Goal: Task Accomplishment & Management: Manage account settings

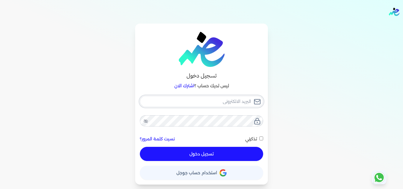
click at [224, 103] on input "email" at bounding box center [201, 101] width 123 height 11
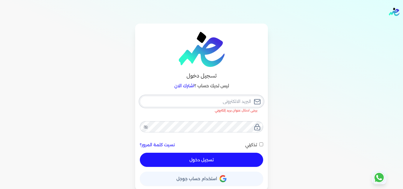
click at [187, 103] on input "email" at bounding box center [201, 101] width 123 height 11
paste input "[EMAIL_ADDRESS][PERSON_NAME][DOMAIN_NAME][PERSON_NAME]"
type input "[EMAIL_ADDRESS][PERSON_NAME][DOMAIN_NAME][PERSON_NAME]"
checkbox input "false"
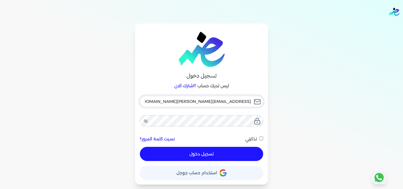
type input "[EMAIL_ADDRESS][PERSON_NAME][DOMAIN_NAME][PERSON_NAME]"
click at [219, 154] on button "تسجيل دخول" at bounding box center [201, 154] width 123 height 14
checkbox input "false"
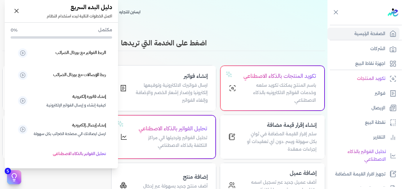
click at [17, 174] on icon at bounding box center [14, 177] width 9 height 9
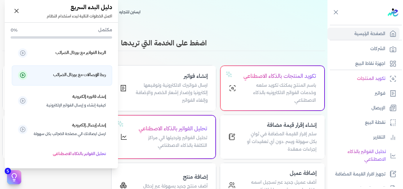
click at [87, 76] on h5 "ربط الإيصالات مع بورتال الضرائب" at bounding box center [79, 75] width 53 height 8
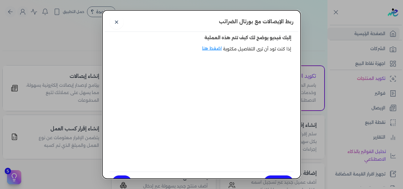
scroll to position [12, 0]
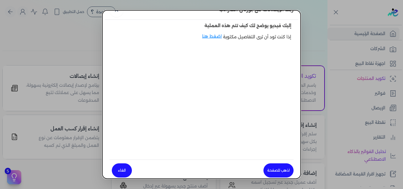
click at [275, 170] on link "اذهب للصفحة" at bounding box center [278, 170] width 30 height 14
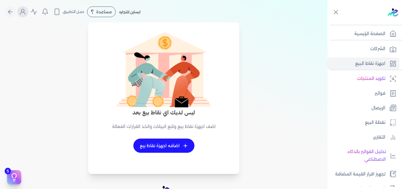
click at [25, 13] on icon "Global" at bounding box center [22, 13] width 5 height 2
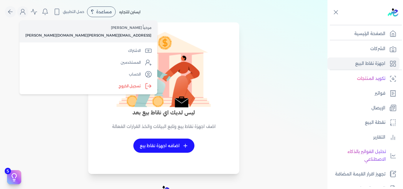
click at [275, 80] on div "ليس لديك اي نقاط بيع بعد اضف اجهزة نقاط بيع وتابع البيانات واتخذ القرارات الفعا…" at bounding box center [164, 101] width 320 height 144
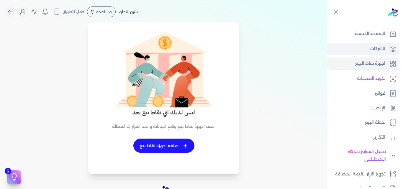
click at [370, 49] on p "الشركات" at bounding box center [377, 49] width 15 height 8
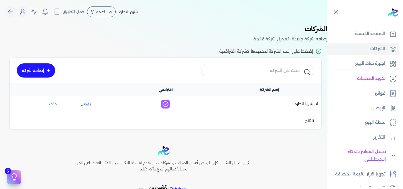
click at [90, 104] on link "تعديل" at bounding box center [85, 103] width 39 height 5
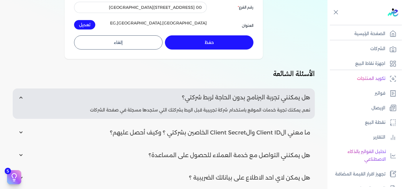
scroll to position [88, 0]
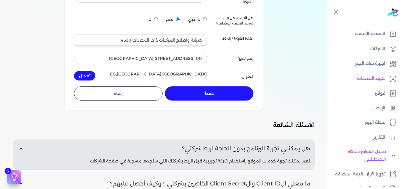
click at [205, 94] on button "حفظ" at bounding box center [209, 93] width 88 height 14
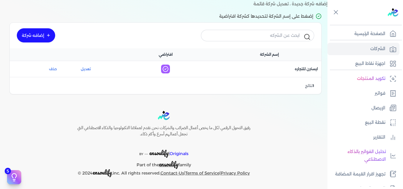
scroll to position [35, 0]
click at [375, 105] on p "الإيصال" at bounding box center [378, 108] width 14 height 8
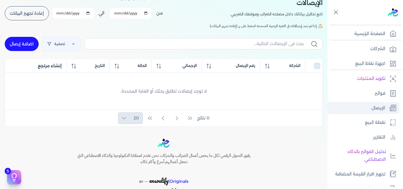
scroll to position [63, 0]
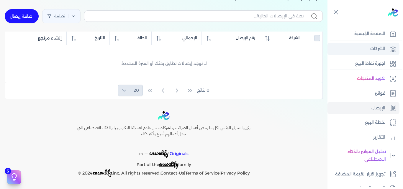
click at [376, 46] on p "الشركات" at bounding box center [377, 49] width 15 height 8
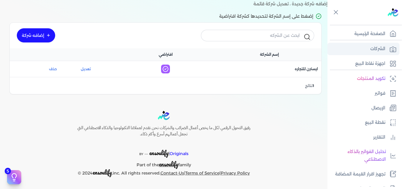
scroll to position [35, 0]
click at [369, 67] on p "اجهزة نقاط البيع" at bounding box center [370, 64] width 30 height 8
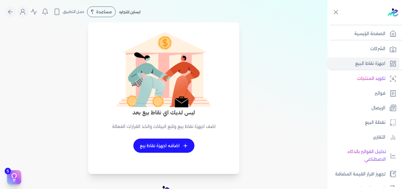
click at [183, 146] on link "+ اضافه اجهزة نقاط بيع" at bounding box center [163, 146] width 61 height 14
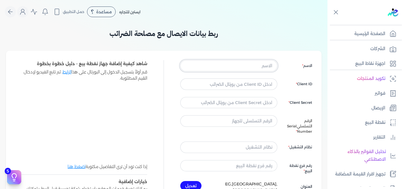
click at [257, 64] on input "text" at bounding box center [228, 65] width 97 height 11
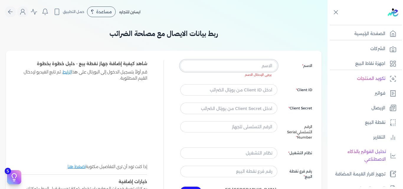
paste input "ايسترن للتجاره"
click at [239, 62] on input "ايسترن للتجاره" at bounding box center [228, 65] width 97 height 11
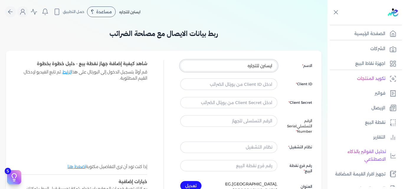
type input "ايسترن للتجاره"
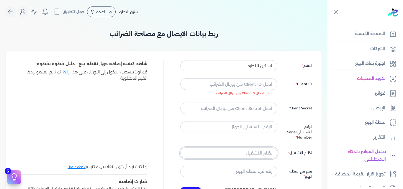
click at [267, 153] on input "text" at bounding box center [228, 152] width 97 height 11
click at [292, 45] on div "ربط بيانات الايصال مع مصلحة الضرائب الاسم ايسترن للتجاره Client ID يرجى ادخال C…" at bounding box center [163, 132] width 315 height 217
click at [251, 131] on input "text" at bounding box center [228, 126] width 97 height 11
click at [257, 126] on input "text" at bounding box center [228, 126] width 97 height 11
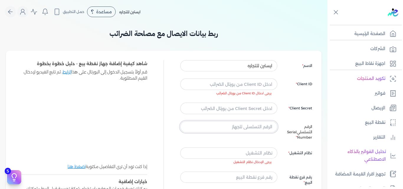
click at [257, 126] on input "text" at bounding box center [228, 126] width 97 height 11
click at [261, 126] on input "text" at bounding box center [228, 126] width 97 height 11
type input "7KQLH02"
click at [261, 155] on input "text" at bounding box center [228, 152] width 97 height 11
click at [262, 88] on input "text" at bounding box center [228, 83] width 97 height 11
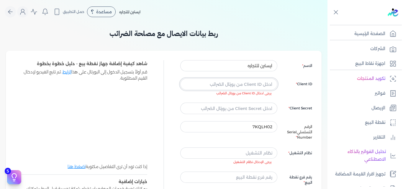
paste input "0e0777f3-f5ec-450f-b5b6-13612afc052a"
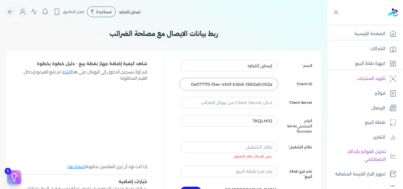
type input "0e0777f3-f5ec-450f-b5b6-13612afc052a"
click at [250, 106] on input "text" at bounding box center [228, 102] width 97 height 11
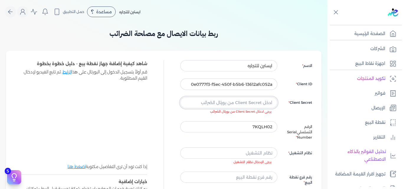
paste input "cd630d46-43a6-4c39-8a59-23872119bed3"
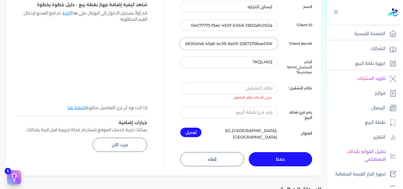
scroll to position [0, -4]
type input "cd630d46-43a6-4c39-8a59-23872119bed3W"
click at [254, 88] on input "text" at bounding box center [228, 88] width 97 height 11
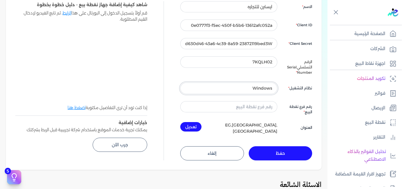
type input "Windows"
click at [260, 111] on input "text" at bounding box center [228, 106] width 97 height 11
click at [264, 107] on input "text" at bounding box center [228, 106] width 97 height 11
type input "0"
click at [196, 129] on button "تعديل" at bounding box center [190, 126] width 21 height 9
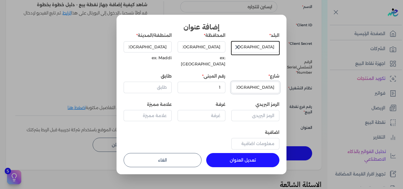
click at [241, 84] on input "Cairo" at bounding box center [255, 87] width 48 height 11
type input "172جوزيف تيتو النزهه الجديده القاهره"
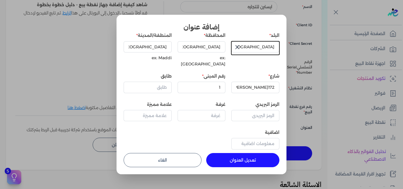
click at [228, 155] on button "تعديل العنوان" at bounding box center [242, 160] width 73 height 14
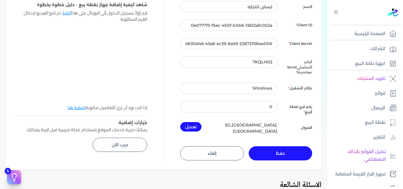
click at [277, 151] on button "حفظ" at bounding box center [280, 153] width 64 height 14
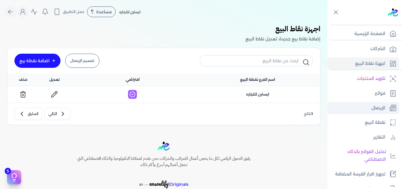
click at [378, 103] on link "الإيصال" at bounding box center [363, 108] width 72 height 12
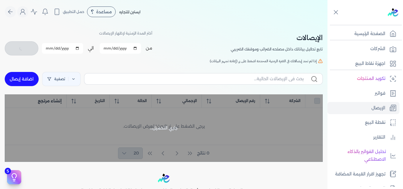
checkbox input "false"
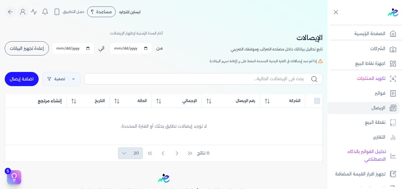
click at [149, 49] on input "2025-09-01" at bounding box center [130, 48] width 41 height 11
type input "2025-08-01"
click at [84, 47] on input "2025-09-30" at bounding box center [66, 48] width 41 height 11
type input "2025-08-03"
click at [28, 46] on span "ابحث" at bounding box center [23, 48] width 9 height 4
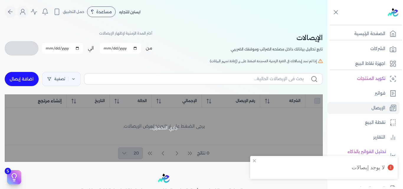
checkbox input "false"
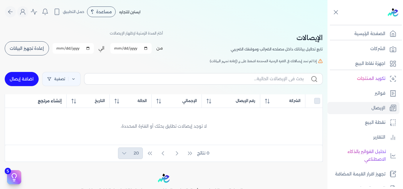
click at [148, 50] on input "2025-08-01" at bounding box center [130, 48] width 41 height 11
type input "2025-07-01"
click at [83, 49] on input "2025-08-03" at bounding box center [66, 48] width 41 height 11
type input "2025-07-30"
click at [22, 48] on span "ابحث" at bounding box center [23, 48] width 9 height 4
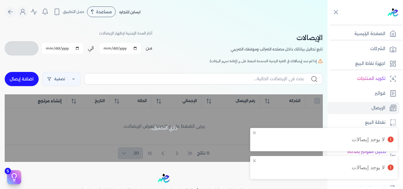
checkbox input "false"
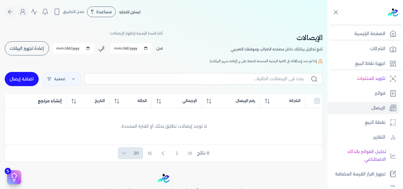
click at [148, 48] on input "2025-07-01" at bounding box center [130, 48] width 41 height 11
click at [176, 38] on div "الإيصالات تابع تحاليل بياناتك داخل مصلحه الضرائب وموقفك الضريبي أختر المدة الزم…" at bounding box center [164, 42] width 318 height 27
click at [149, 49] on input "2025-07-01" at bounding box center [130, 48] width 41 height 11
type input "2025-08-01"
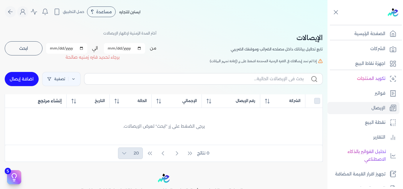
click at [83, 47] on input "2025-07-30" at bounding box center [66, 48] width 41 height 11
type input "2025-08-03"
click at [26, 50] on span "ابحث" at bounding box center [23, 48] width 9 height 4
click at [42, 51] on button "إعادة تجهيز البيانات" at bounding box center [27, 48] width 44 height 14
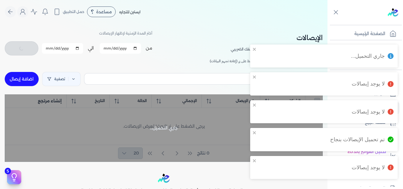
checkbox input "false"
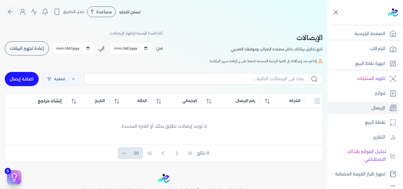
click at [334, 10] on icon at bounding box center [335, 12] width 7 height 7
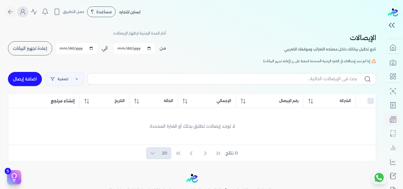
click at [23, 15] on icon "Global" at bounding box center [22, 11] width 7 height 7
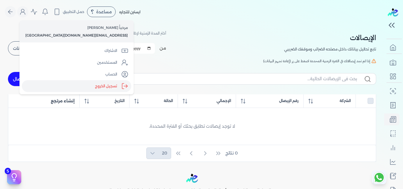
click at [63, 87] on label "تسجيل الخروج" at bounding box center [76, 86] width 109 height 12
click at [384, 24] on input "Close" at bounding box center [384, 24] width 0 height 0
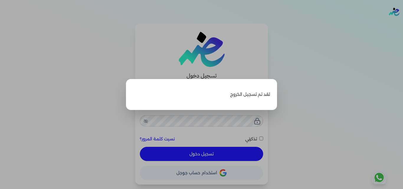
type input "[EMAIL_ADDRESS][DOMAIN_NAME][GEOGRAPHIC_DATA]"
checkbox input "false"
click at [299, 108] on label "Close" at bounding box center [201, 94] width 403 height 189
click at [402, 24] on input "Close" at bounding box center [403, 24] width 0 height 0
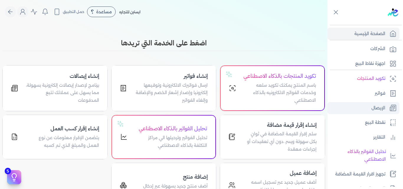
click at [375, 105] on p "الإيصال" at bounding box center [378, 108] width 14 height 8
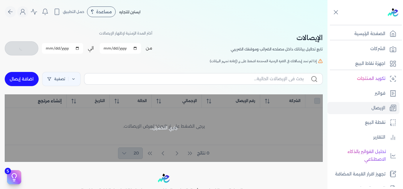
checkbox input "false"
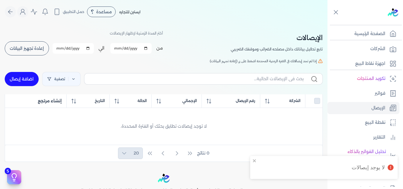
click at [147, 49] on input "[DATE]" at bounding box center [130, 48] width 41 height 11
type input "[DATE]"
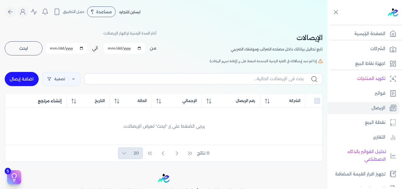
click at [85, 47] on input "[DATE]" at bounding box center [66, 48] width 41 height 11
type input "[DATE]"
click at [34, 50] on button "ابحث" at bounding box center [24, 48] width 38 height 14
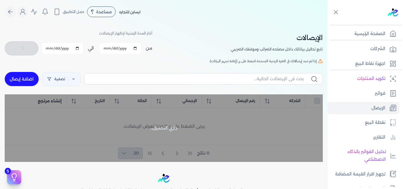
checkbox input "false"
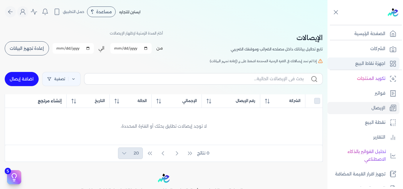
click at [358, 66] on p "اجهزة نقاط البيع" at bounding box center [370, 64] width 30 height 8
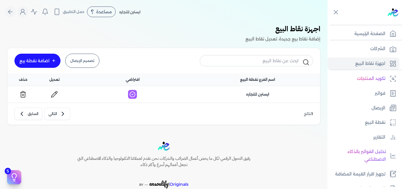
click at [29, 98] on button at bounding box center [23, 94] width 15 height 9
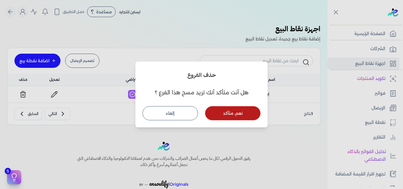
click at [221, 116] on button "نعم، متأكد" at bounding box center [232, 113] width 55 height 14
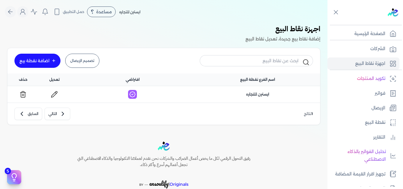
click at [27, 96] on icon at bounding box center [22, 94] width 7 height 7
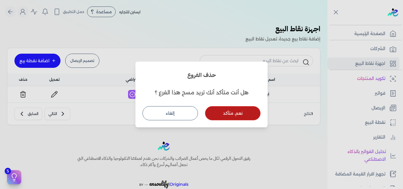
click at [225, 117] on button "نعم، متأكد" at bounding box center [232, 113] width 55 height 14
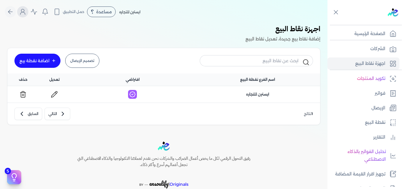
click at [28, 10] on button "Global" at bounding box center [22, 11] width 11 height 11
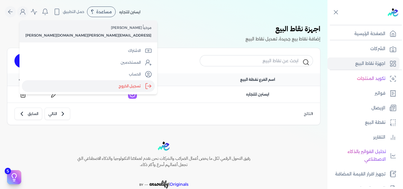
click at [56, 89] on label "تسجيل الخروج" at bounding box center [88, 86] width 133 height 12
click at [327, 24] on input "Close" at bounding box center [327, 24] width 0 height 0
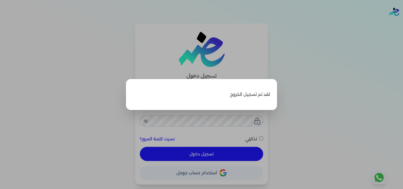
type input "[EMAIL_ADDRESS][PERSON_NAME][DOMAIN_NAME][PERSON_NAME]"
click at [325, 121] on label "Close" at bounding box center [201, 94] width 403 height 189
click at [402, 24] on input "Close" at bounding box center [403, 24] width 0 height 0
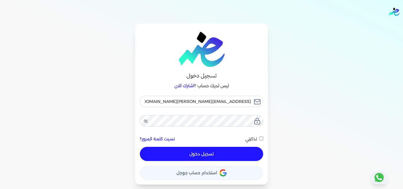
click at [238, 150] on button "تسجيل دخول" at bounding box center [201, 154] width 123 height 14
checkbox input "false"
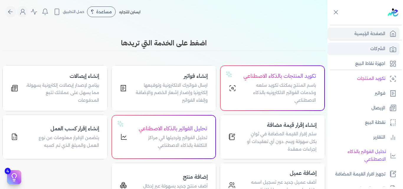
click at [366, 46] on link "الشركات" at bounding box center [363, 49] width 72 height 12
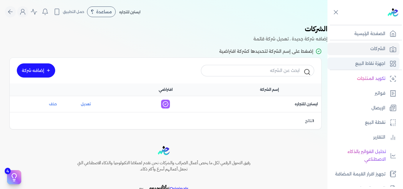
click at [360, 65] on p "اجهزة نقاط البيع" at bounding box center [370, 64] width 30 height 8
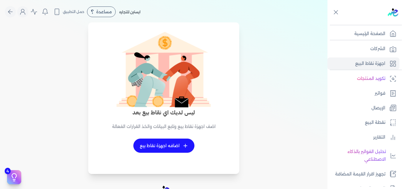
click at [185, 144] on span "+" at bounding box center [185, 146] width 4 height 4
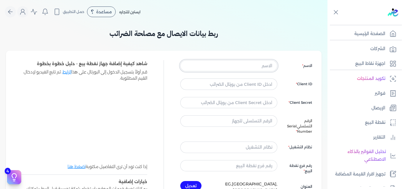
click at [250, 68] on input "text" at bounding box center [228, 65] width 97 height 11
type input "ايسترن للتجاره"
click at [229, 86] on input "text" at bounding box center [228, 83] width 97 height 11
type input "0e0777f3-f5ec-450f-b5b6-13612afc052a"
click at [228, 100] on input "text" at bounding box center [228, 102] width 97 height 11
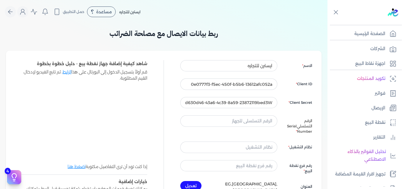
click at [318, 103] on div "الاسم ايسترن للتجاره Client ID 0e0777f3-f5ec-450f-b5b6-13612afc052a Client Secr…" at bounding box center [163, 140] width 315 height 178
click at [245, 84] on input "0e0777f3-f5ec-450f-b5b6-13612afc052a" at bounding box center [228, 83] width 97 height 11
click at [316, 130] on div "الاسم ايسترن للتجاره Client ID 0e0777f3-f5ec-450f-b5b6-13612afc052a Client Secr…" at bounding box center [163, 140] width 315 height 178
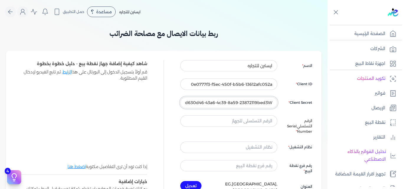
click at [262, 104] on input "cd630d46-43a6-4c39-8a59-23872119bed3W" at bounding box center [228, 102] width 97 height 11
paste input "text"
type input "cd630d46-43a6-4c39-8a59-23872119bed3"
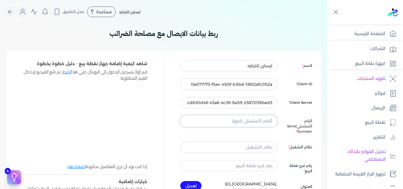
click at [263, 119] on input "text" at bounding box center [228, 120] width 97 height 11
type input "7KQLH02"
click at [236, 148] on input "text" at bounding box center [228, 146] width 97 height 11
type input "Windows"
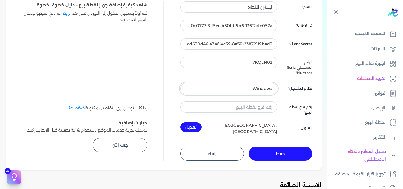
scroll to position [59, 0]
click at [253, 106] on input "text" at bounding box center [228, 106] width 97 height 11
type input "0"
click at [200, 126] on button "تعديل" at bounding box center [190, 126] width 21 height 9
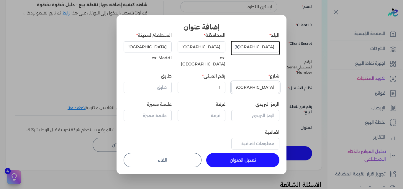
drag, startPoint x: 259, startPoint y: 80, endPoint x: 288, endPoint y: 81, distance: 28.3
click at [286, 81] on div "إضافة عنوان البلد مصر المحافظة Cairo ex: Cairo المنطقة/المدينة Cairo ex: Maddi …" at bounding box center [201, 94] width 170 height 159
click at [231, 156] on button "تعديل العنوان" at bounding box center [242, 160] width 73 height 14
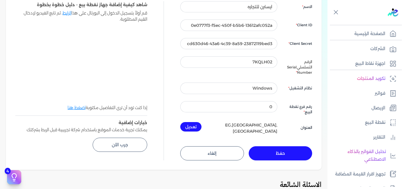
click at [269, 152] on button "حفظ" at bounding box center [280, 153] width 64 height 14
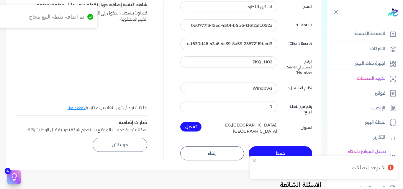
scroll to position [31, 0]
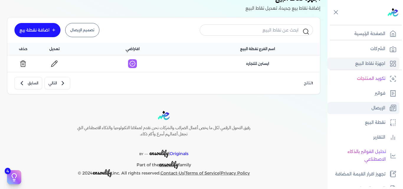
click at [365, 110] on link "الإيصال" at bounding box center [363, 108] width 72 height 12
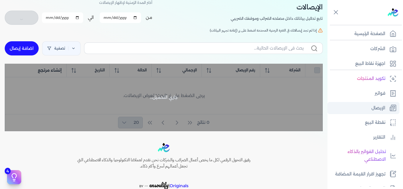
scroll to position [59, 0]
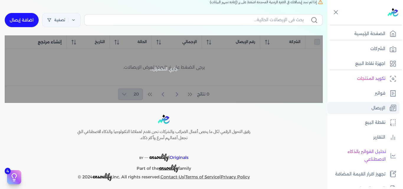
checkbox input "false"
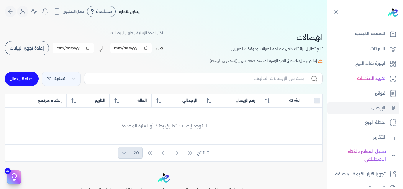
scroll to position [0, 0]
click at [147, 47] on input "2025-09-01" at bounding box center [130, 48] width 41 height 11
type input "2025-08-01"
click at [87, 47] on input "2025-09-30" at bounding box center [66, 48] width 41 height 11
click at [85, 47] on input "2025-09-30" at bounding box center [66, 48] width 41 height 11
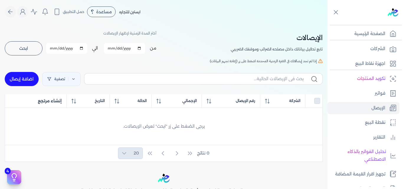
type input "2025-08-02"
click at [35, 50] on button "ابحث" at bounding box center [24, 48] width 38 height 14
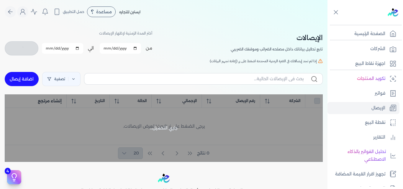
checkbox input "false"
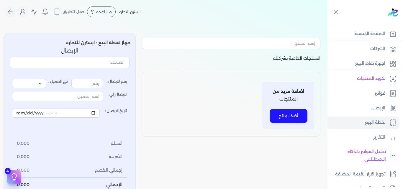
select select
select select "EGP"
select select "EGS"
select select "B"
type input "80545"
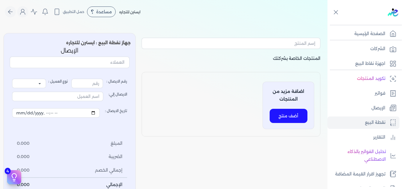
select select "P"
type input "عميل نقدي"
select select
select select "EGP"
select select "EGS"
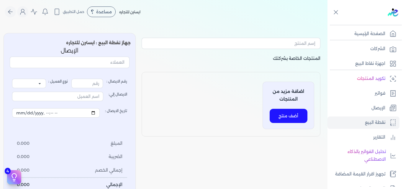
select select "B"
select select
select select "EGP"
select select "EGS"
select select "B"
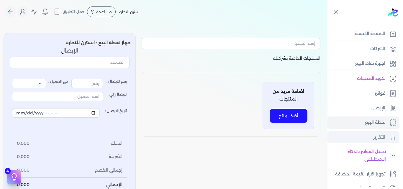
scroll to position [129, 0]
